Goal: Transaction & Acquisition: Purchase product/service

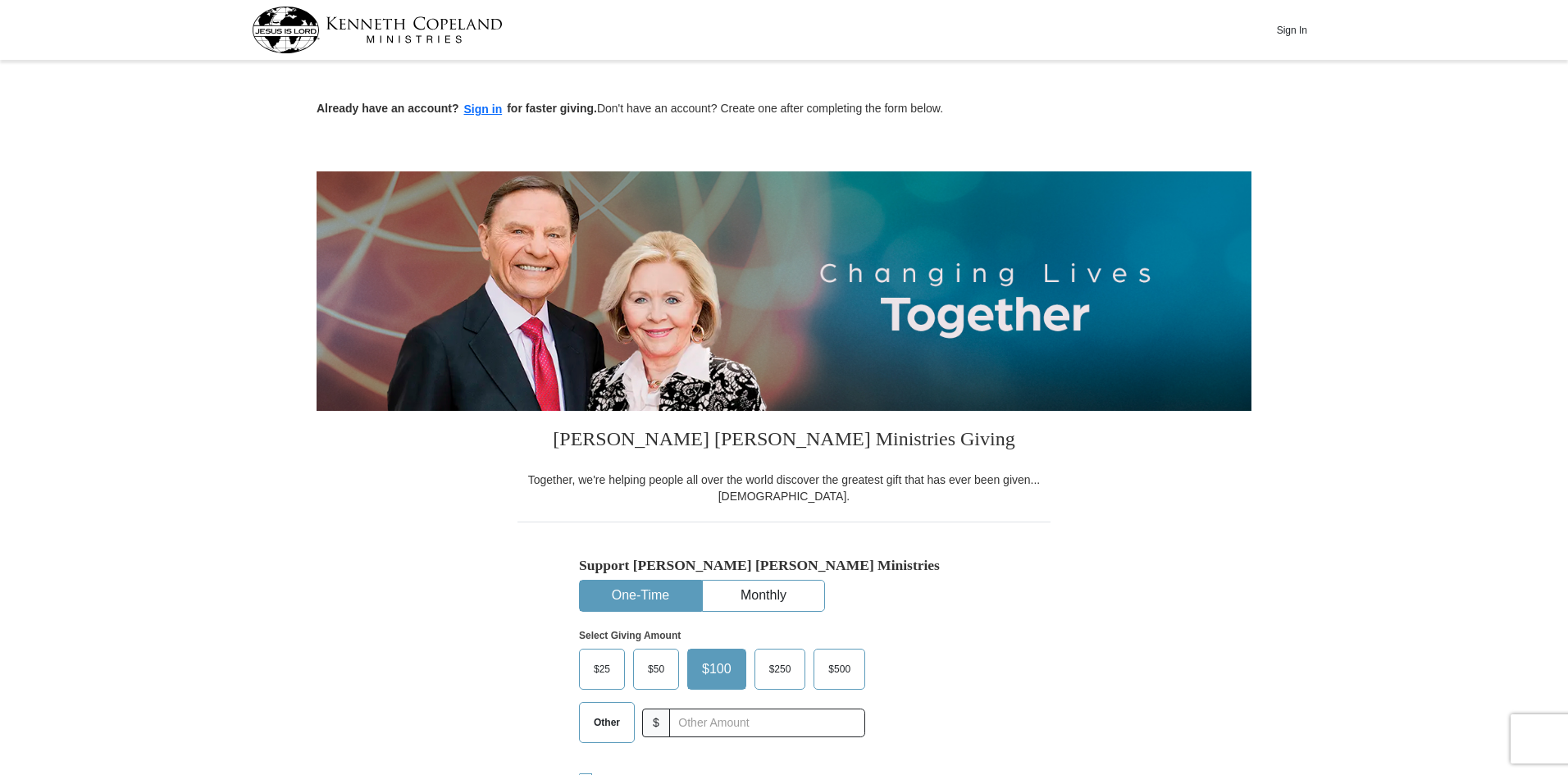
click at [600, 746] on div "$25 $50 $100 $250 $500 Other $" at bounding box center [723, 702] width 286 height 107
click at [602, 732] on span "Other" at bounding box center [606, 722] width 43 height 24
click at [0, 0] on input "Other" at bounding box center [0, 0] width 0 height 0
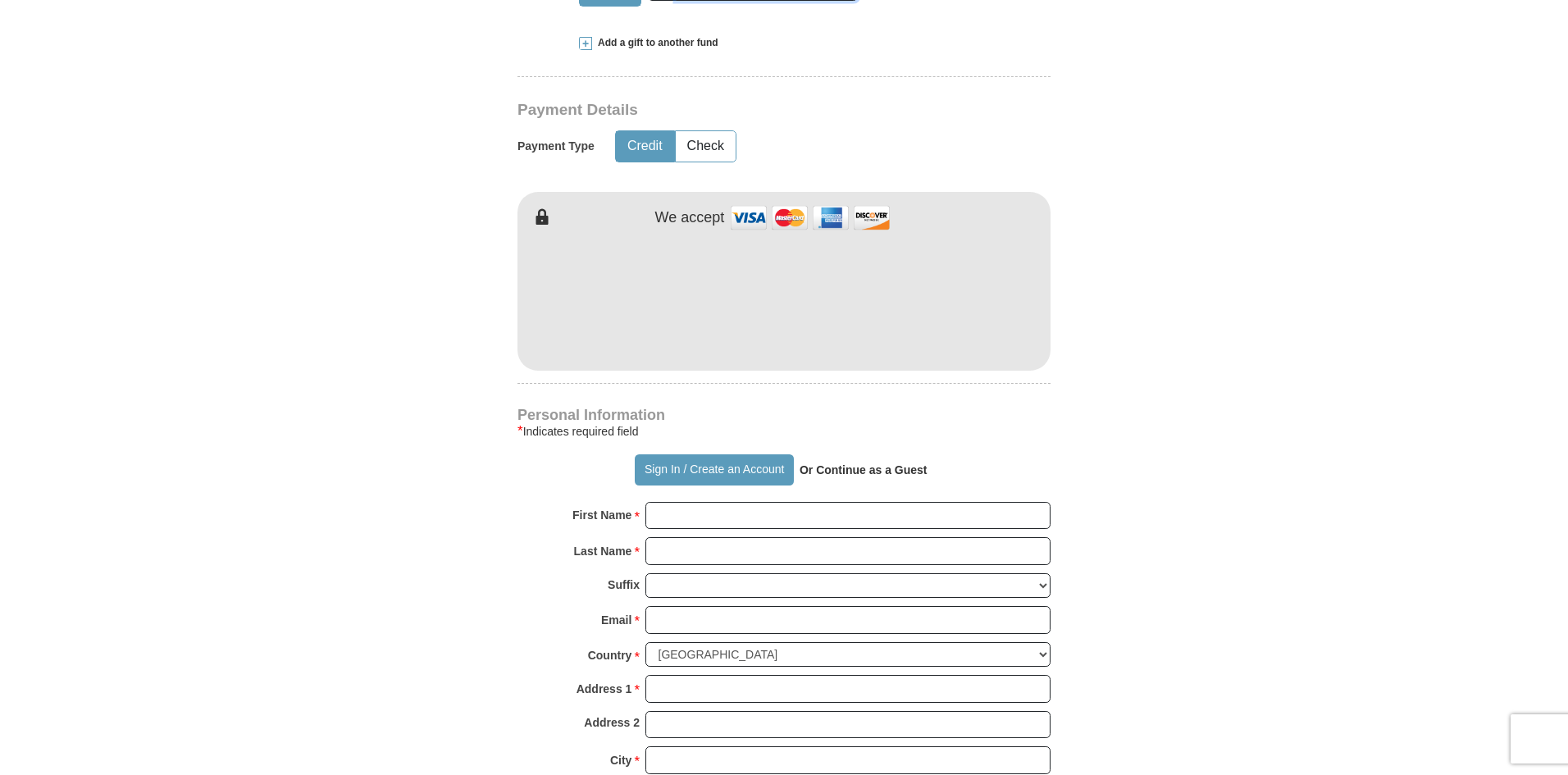
scroll to position [820, 0]
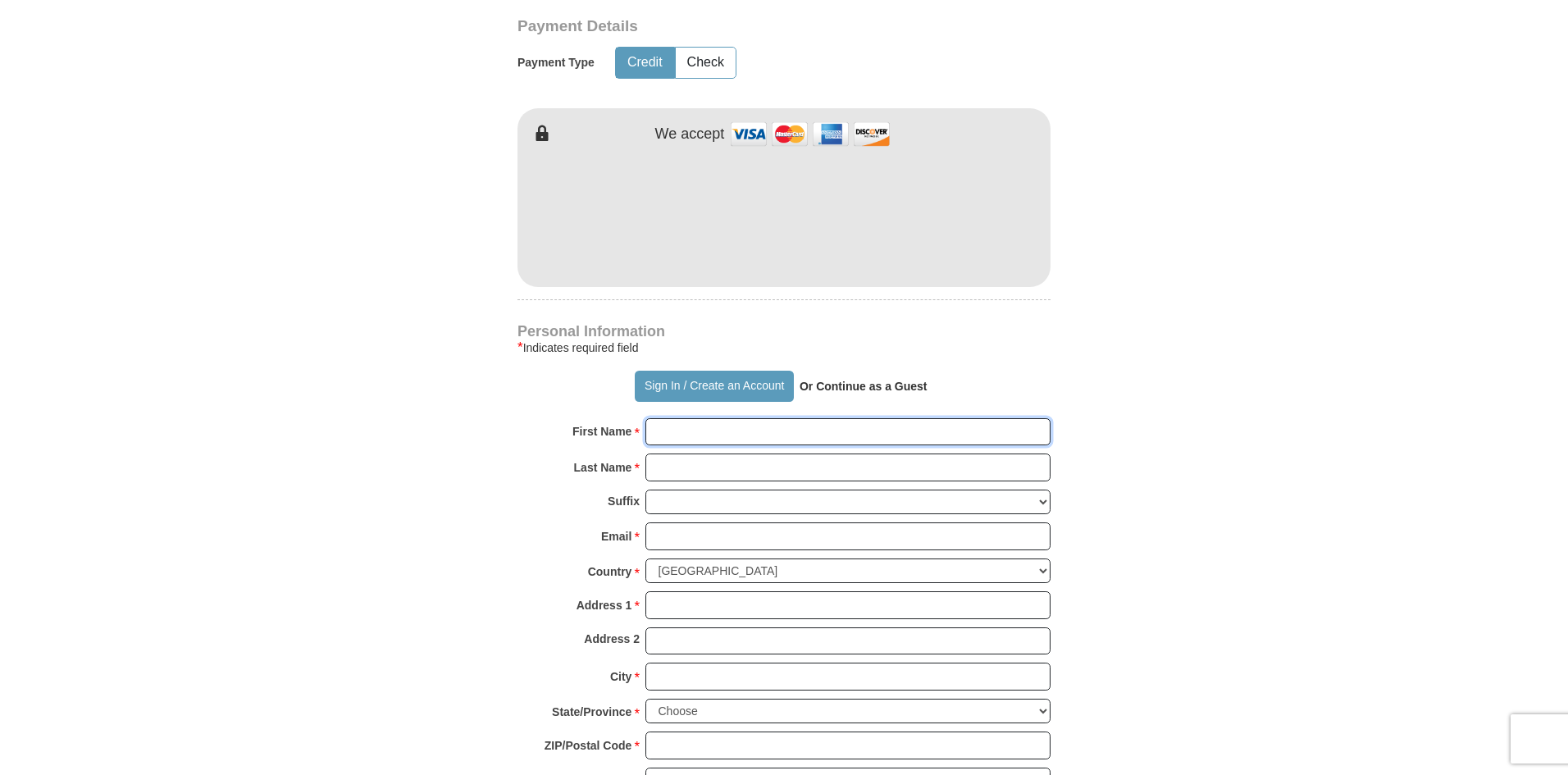
type input "TAMMY"
type input "KIMBLE"
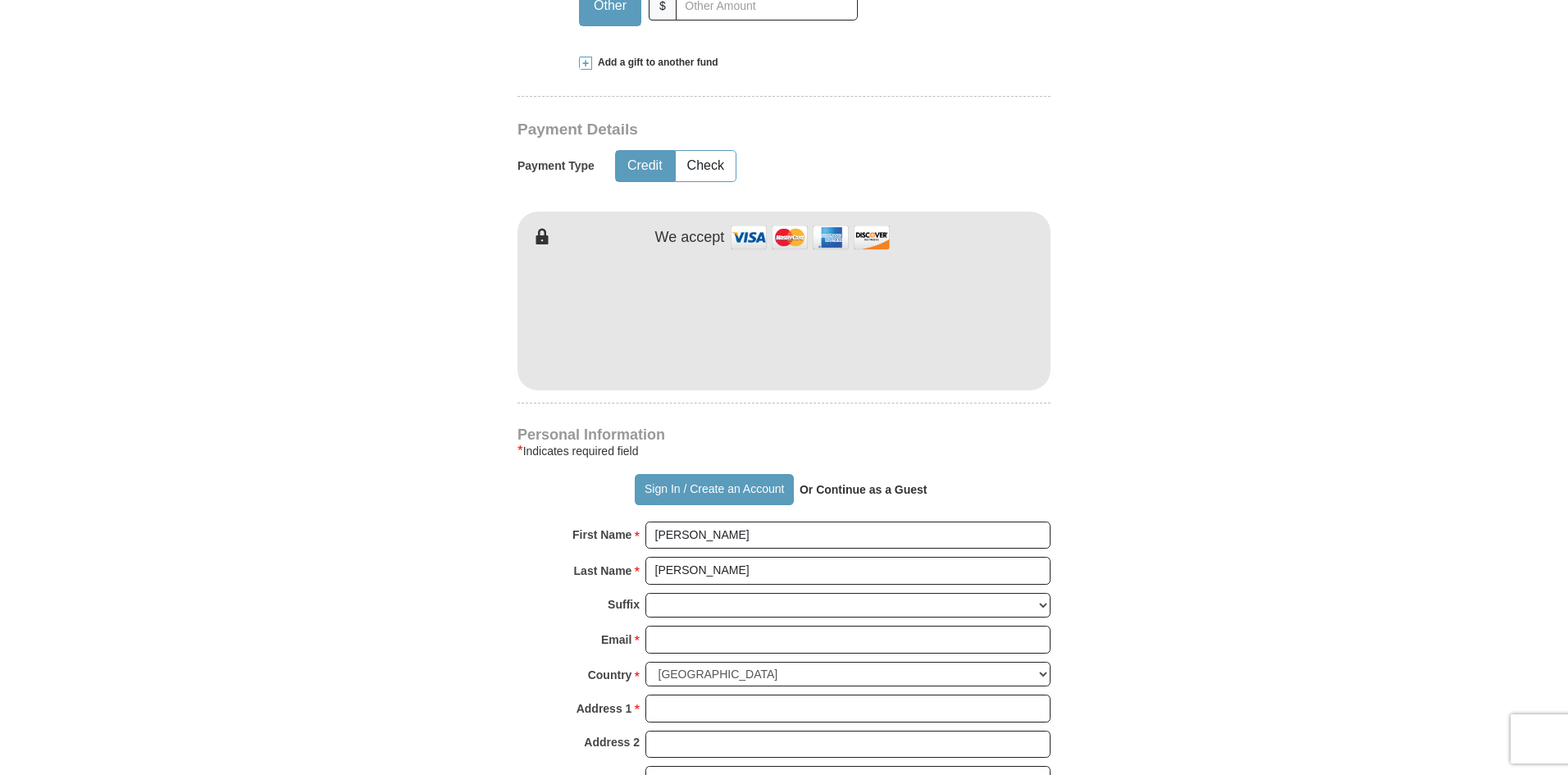
scroll to position [575, 0]
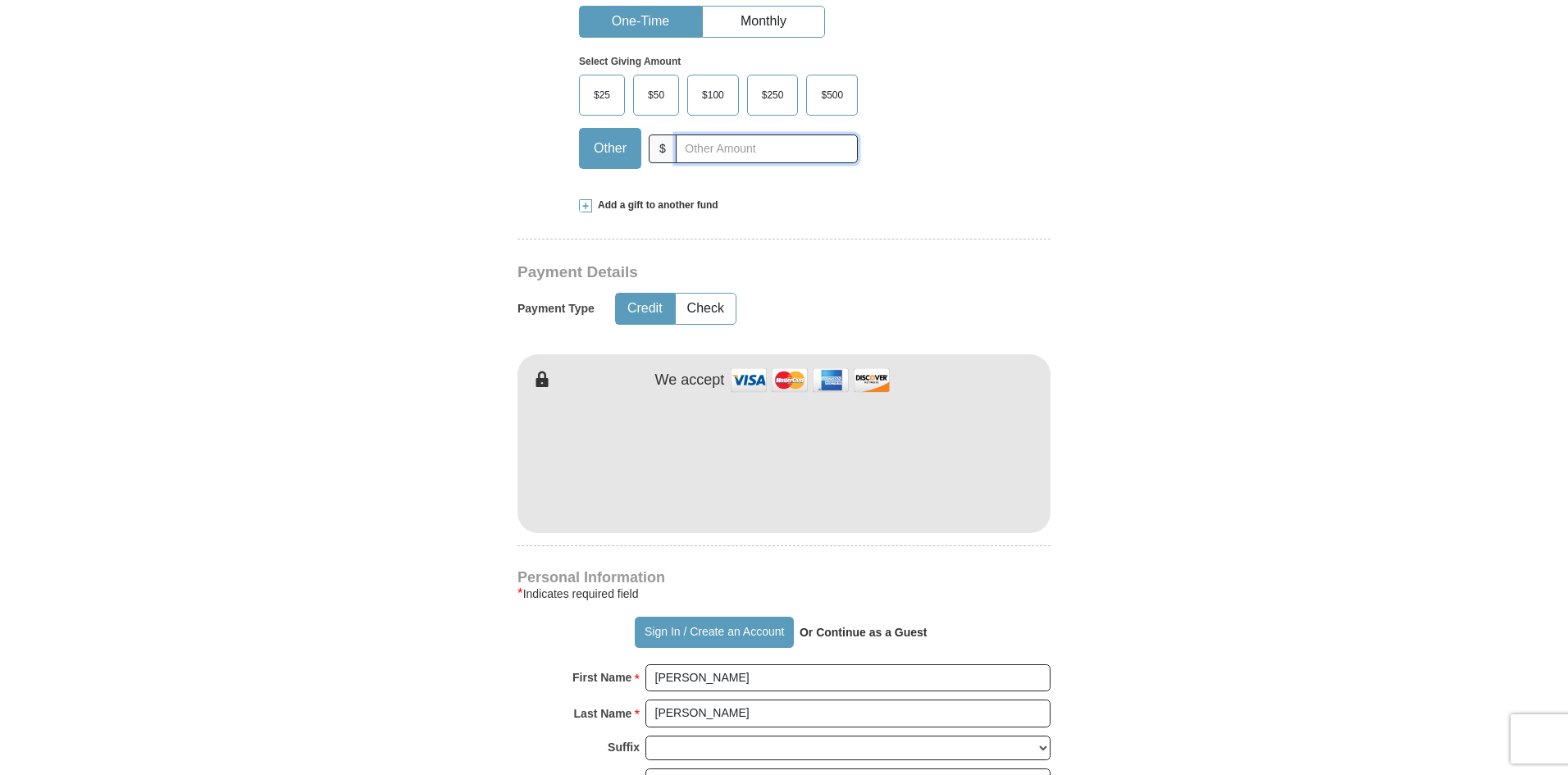
click at [792, 148] on input "text" at bounding box center [766, 149] width 182 height 29
type input "1000"
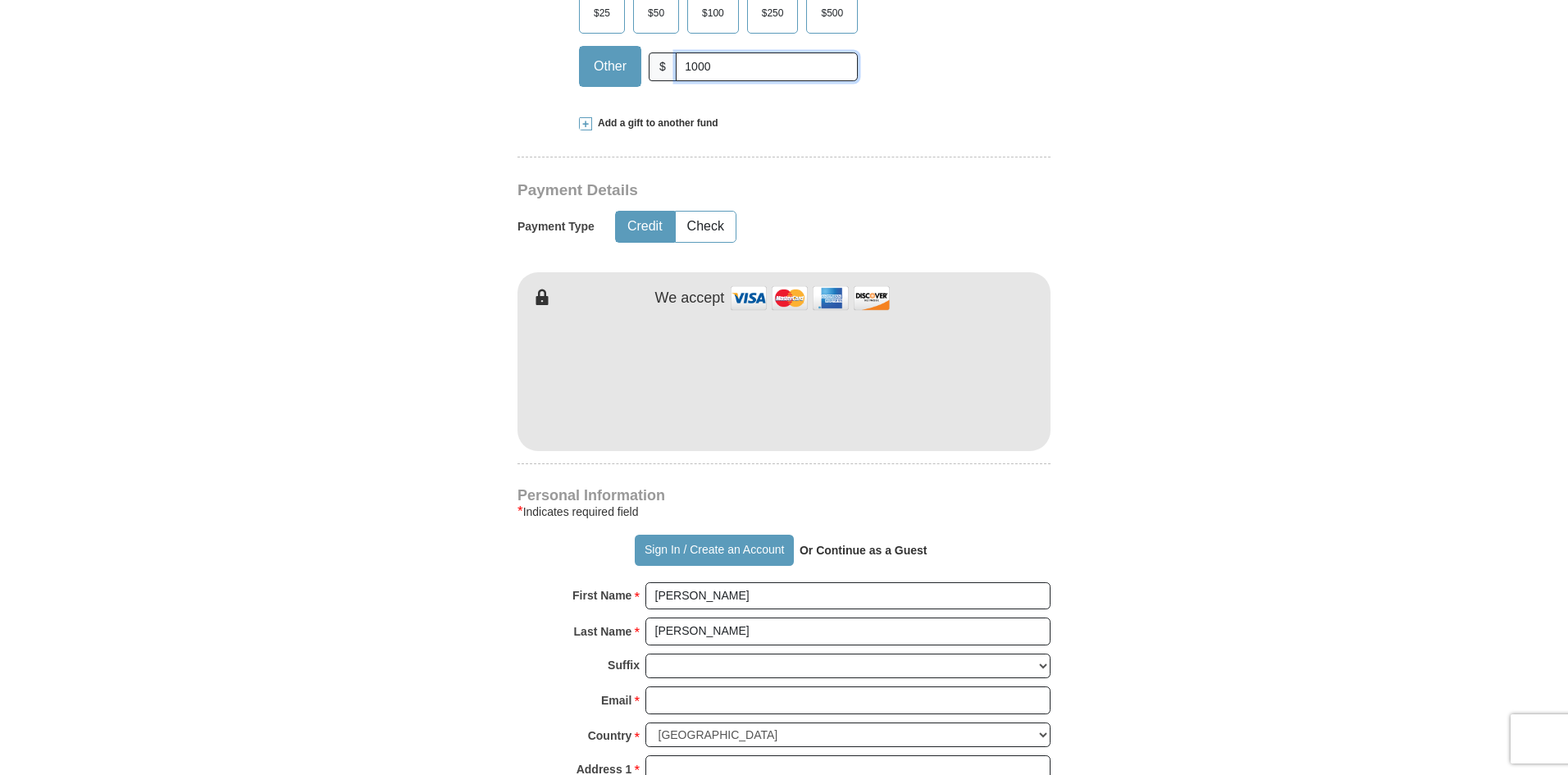
scroll to position [410, 0]
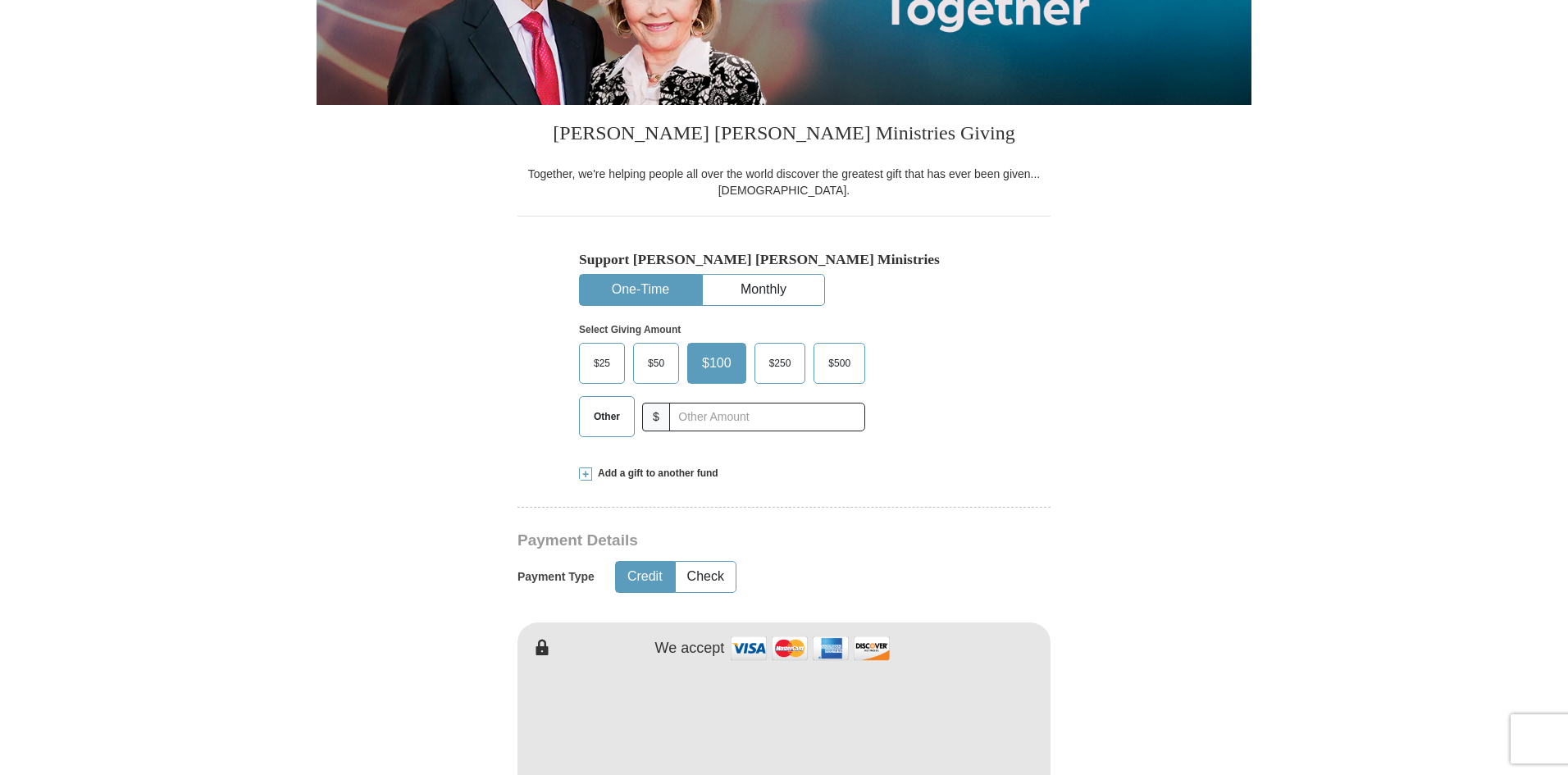
scroll to position [410, 0]
